Goal: Complete application form: Complete application form

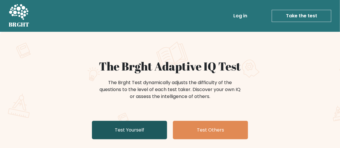
click at [141, 126] on link "Test Yourself" at bounding box center [129, 130] width 75 height 19
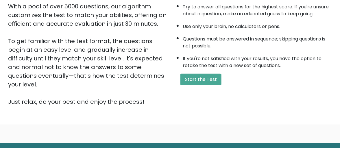
scroll to position [134, 0]
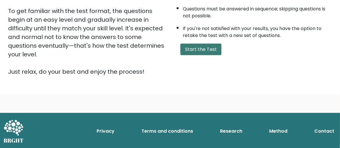
click at [189, 45] on button "Start the Test" at bounding box center [201, 50] width 41 height 12
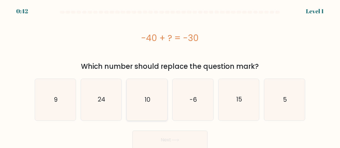
click at [163, 99] on icon "10" at bounding box center [147, 99] width 41 height 41
click at [170, 76] on input "c. 10" at bounding box center [170, 74] width 0 height 1
radio input "true"
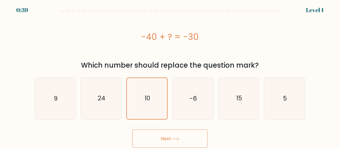
click at [185, 146] on button "Next" at bounding box center [170, 139] width 75 height 19
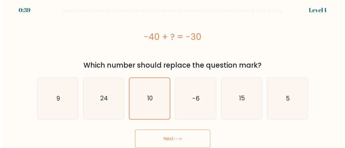
scroll to position [0, 0]
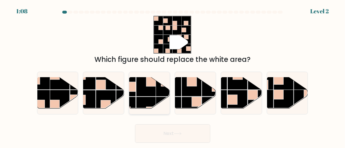
click at [160, 100] on rect at bounding box center [166, 107] width 20 height 20
click at [173, 76] on input "c." at bounding box center [173, 74] width 0 height 1
radio input "true"
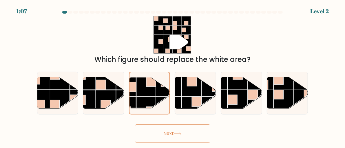
click at [198, 136] on button "Next" at bounding box center [172, 133] width 75 height 19
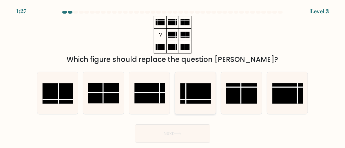
drag, startPoint x: 214, startPoint y: 53, endPoint x: 192, endPoint y: 92, distance: 45.0
click at [192, 92] on rect at bounding box center [195, 93] width 31 height 21
click at [173, 76] on input "d." at bounding box center [173, 74] width 0 height 1
radio input "true"
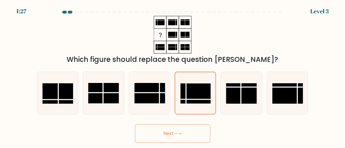
click at [183, 131] on button "Next" at bounding box center [172, 133] width 75 height 19
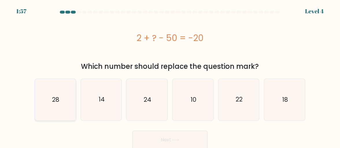
click at [43, 100] on icon "28" at bounding box center [55, 99] width 41 height 41
click at [170, 76] on input "a. 28" at bounding box center [170, 74] width 0 height 1
radio input "true"
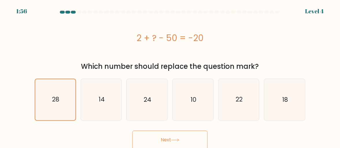
click at [177, 144] on button "Next" at bounding box center [170, 140] width 75 height 19
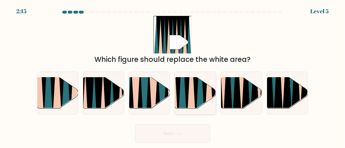
click at [195, 93] on icon at bounding box center [195, 77] width 9 height 82
click at [173, 76] on input "d." at bounding box center [173, 74] width 0 height 1
radio input "true"
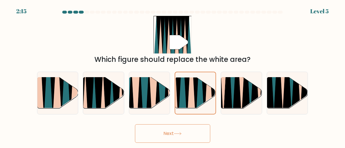
click at [194, 142] on button "Next" at bounding box center [172, 133] width 75 height 19
click at [197, 137] on button "Next" at bounding box center [172, 133] width 75 height 19
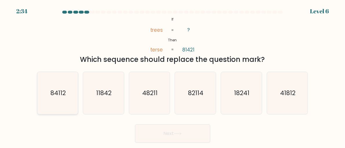
drag, startPoint x: 12, startPoint y: 123, endPoint x: 45, endPoint y: 110, distance: 36.1
click at [29, 116] on form "If ?" at bounding box center [172, 77] width 345 height 132
click at [86, 94] on icon "11842" at bounding box center [103, 93] width 41 height 41
click at [173, 76] on input "b. 11842" at bounding box center [173, 74] width 0 height 1
radio input "true"
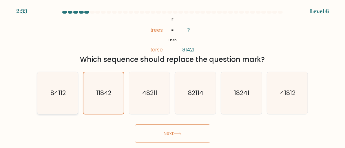
click at [60, 93] on text "84112" at bounding box center [57, 93] width 15 height 8
click at [173, 76] on input "a. 84112" at bounding box center [173, 74] width 0 height 1
radio input "true"
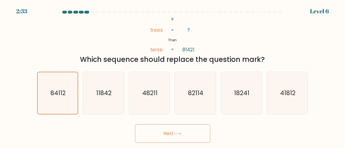
click at [180, 146] on body "2:33 Level 6 If" at bounding box center [172, 74] width 345 height 148
click at [180, 139] on button "Next" at bounding box center [172, 133] width 75 height 19
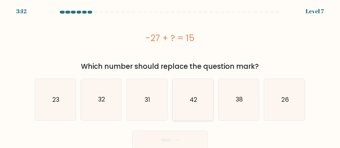
click at [192, 95] on icon "42" at bounding box center [193, 99] width 41 height 41
click at [171, 76] on input "d. 42" at bounding box center [170, 74] width 0 height 1
radio input "true"
click at [173, 138] on button "Next" at bounding box center [170, 140] width 75 height 19
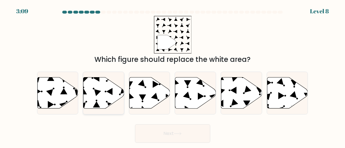
click at [100, 81] on icon at bounding box center [103, 93] width 41 height 31
click at [173, 76] on input "b." at bounding box center [173, 74] width 0 height 1
radio input "true"
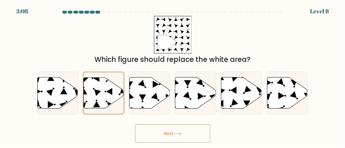
click at [175, 136] on button "Next" at bounding box center [172, 133] width 75 height 19
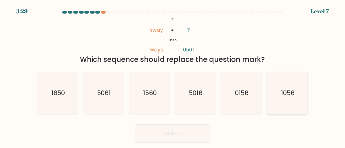
click at [301, 99] on icon "1056" at bounding box center [287, 93] width 41 height 41
click at [173, 76] on input "f. 1056" at bounding box center [173, 74] width 0 height 1
radio input "true"
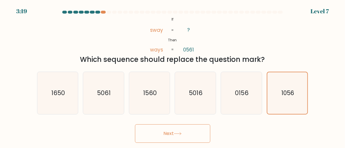
click at [198, 133] on button "Next" at bounding box center [172, 133] width 75 height 19
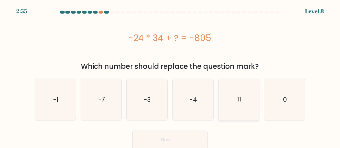
click at [236, 92] on icon "11" at bounding box center [239, 99] width 41 height 41
click at [171, 76] on input "e. 11" at bounding box center [170, 74] width 0 height 1
radio input "true"
click at [161, 143] on button "Next" at bounding box center [170, 140] width 75 height 19
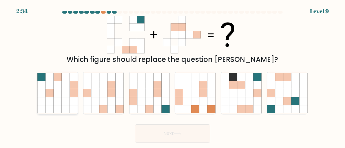
click at [76, 92] on icon at bounding box center [74, 93] width 8 height 8
click at [173, 76] on input "a." at bounding box center [173, 74] width 0 height 1
radio input "true"
click at [194, 138] on button "Next" at bounding box center [172, 133] width 75 height 19
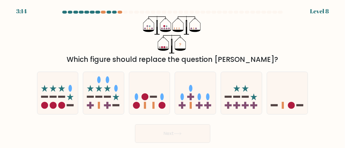
click at [175, 136] on button "Next" at bounding box center [172, 133] width 75 height 19
click at [283, 100] on icon at bounding box center [287, 93] width 41 height 34
click at [173, 76] on input "f." at bounding box center [173, 74] width 0 height 1
radio input "true"
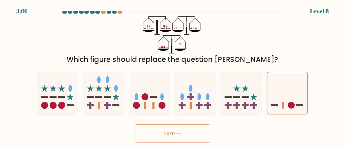
click at [202, 128] on button "Next" at bounding box center [172, 133] width 75 height 19
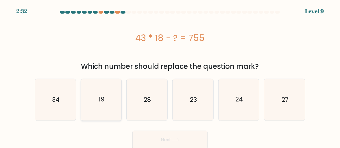
click at [98, 118] on icon "19" at bounding box center [101, 99] width 41 height 41
click at [170, 76] on input "b. 19" at bounding box center [170, 74] width 0 height 1
radio input "true"
click at [140, 136] on button "Next" at bounding box center [170, 140] width 75 height 19
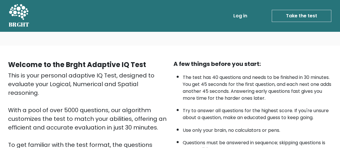
scroll to position [134, 0]
